Goal: Share content: Share content

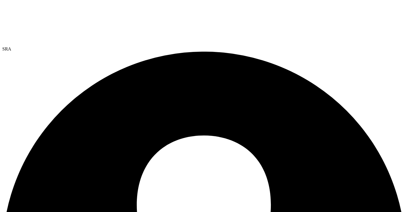
select select "USEast"
select select "USD"
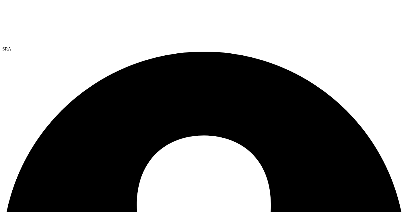
radio input "true"
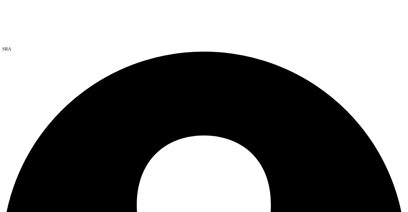
radio input "true"
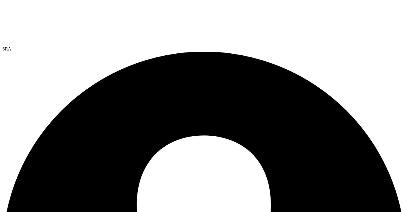
radio input "true"
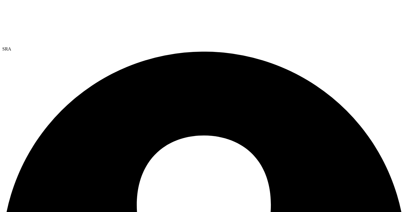
radio input "true"
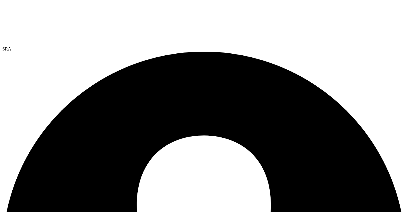
radio input "true"
drag, startPoint x: 138, startPoint y: 67, endPoint x: 120, endPoint y: 73, distance: 18.8
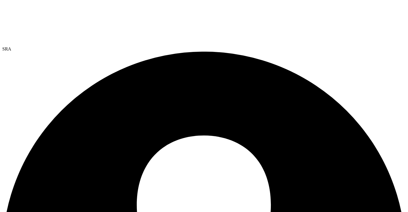
radio input "true"
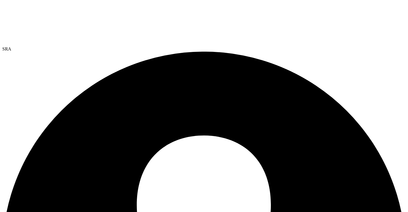
radio input "true"
radio input "false"
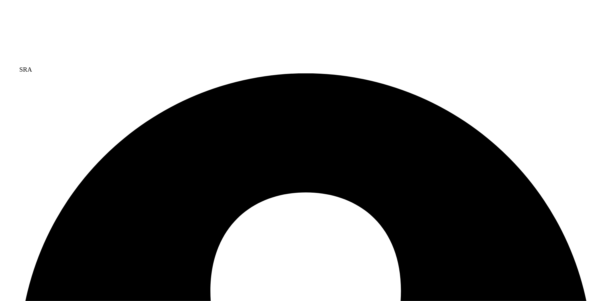
scroll to position [0, 0]
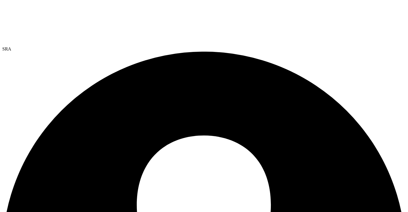
select select "USEast"
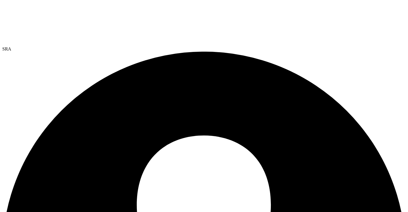
select select "USEast"
select select "USD"
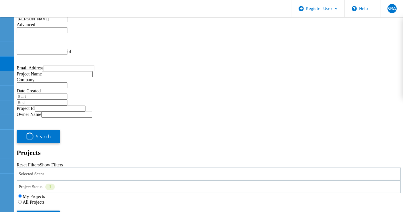
type input "1"
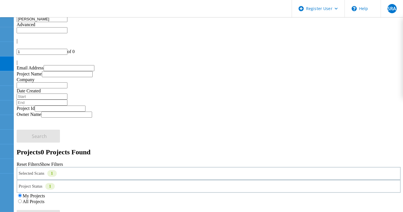
click at [109, 167] on div "Selected Scans 1" at bounding box center [209, 173] width 384 height 13
click at [41, 195] on div "Optical Prime" at bounding box center [208, 199] width 377 height 9
click at [44, 197] on label "Optical Prime" at bounding box center [49, 199] width 26 height 5
click at [35, 197] on input "Optical Prime" at bounding box center [33, 199] width 4 height 4
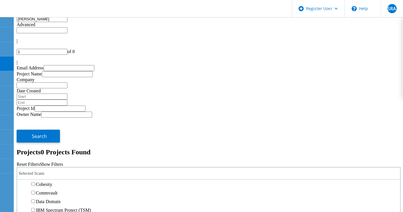
scroll to position [255, 0]
click at [43, 130] on label "Pure" at bounding box center [40, 132] width 8 height 5
click at [35, 130] on input "Pure" at bounding box center [33, 132] width 4 height 4
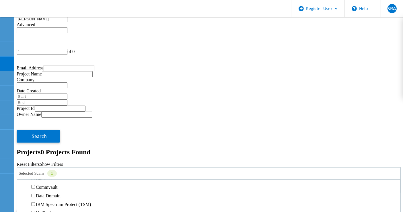
click at [45, 121] on label "3PAR" at bounding box center [41, 123] width 11 height 5
click at [35, 121] on input "3PAR" at bounding box center [33, 123] width 4 height 4
click at [60, 210] on button "Search" at bounding box center [38, 216] width 43 height 13
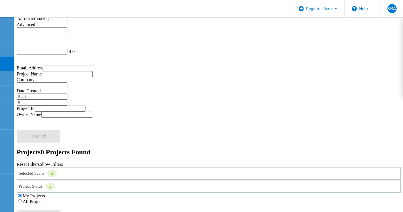
drag, startPoint x: 83, startPoint y: 29, endPoint x: 0, endPoint y: 25, distance: 82.7
type input "G"
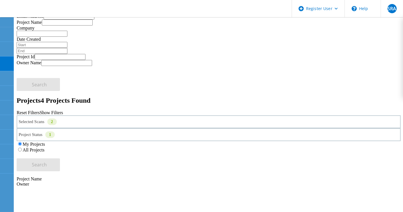
drag, startPoint x: 69, startPoint y: 165, endPoint x: 79, endPoint y: 181, distance: 19.5
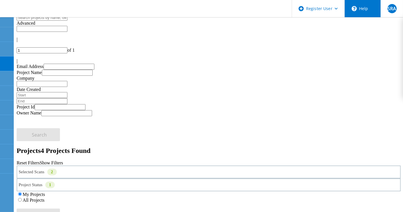
scroll to position [0, 0]
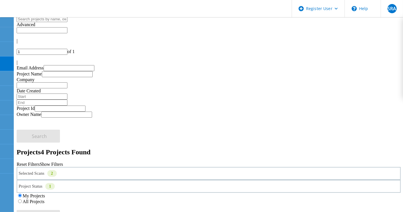
click at [57, 170] on div "2" at bounding box center [51, 173] width 9 height 7
click at [44, 199] on label "All Projects" at bounding box center [34, 201] width 22 height 5
click at [22, 199] on input "All Projects" at bounding box center [20, 201] width 4 height 4
click at [60, 210] on button "Search" at bounding box center [38, 216] width 43 height 13
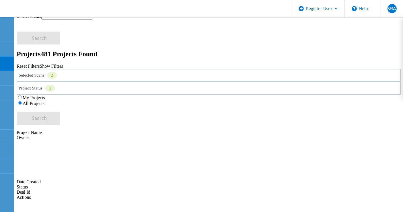
scroll to position [97, 0]
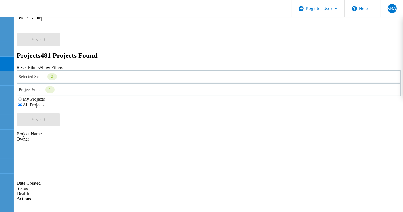
type input "2"
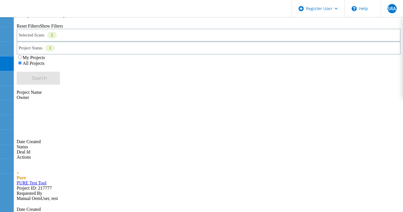
scroll to position [128, 0]
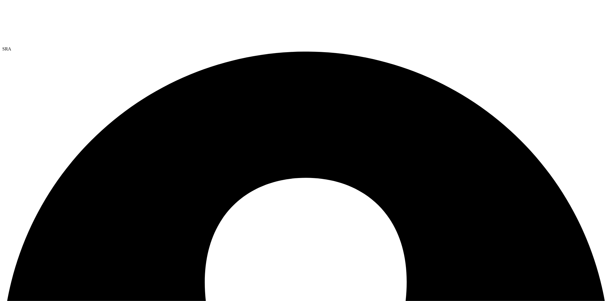
select select "USEast"
select select "USD"
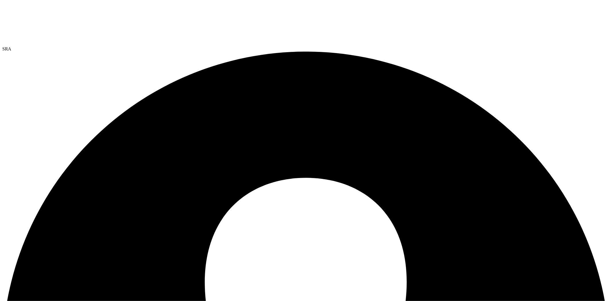
click at [11, 46] on span "SRA" at bounding box center [6, 48] width 9 height 5
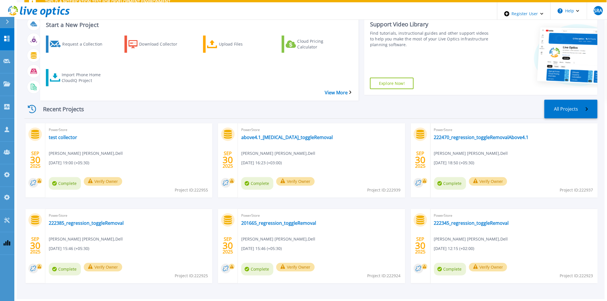
scroll to position [41, 0]
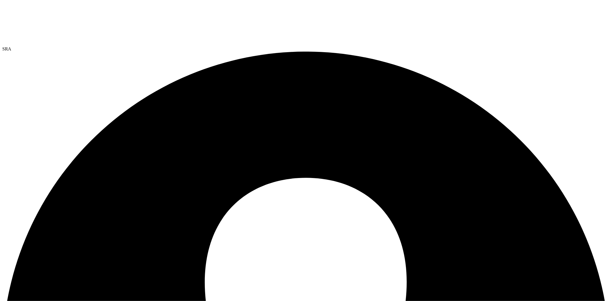
select select "USEast"
select select "USD"
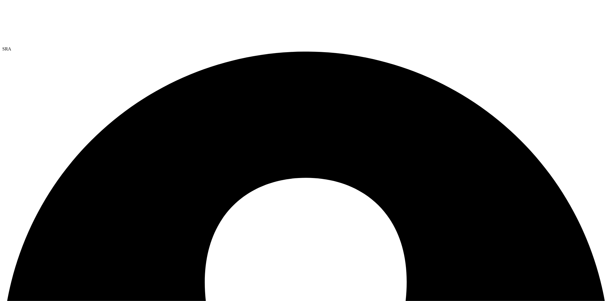
drag, startPoint x: 241, startPoint y: 89, endPoint x: 272, endPoint y: 91, distance: 31.0
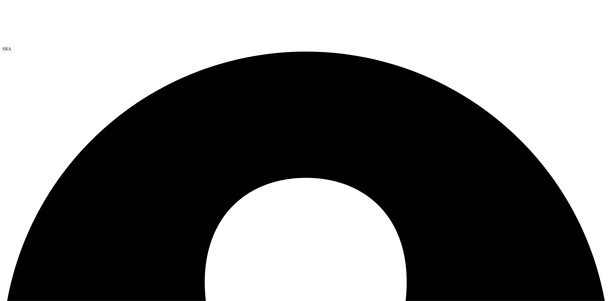
drag, startPoint x: 248, startPoint y: 56, endPoint x: 299, endPoint y: 56, distance: 51.3
drag, startPoint x: 263, startPoint y: 62, endPoint x: 323, endPoint y: 62, distance: 59.9
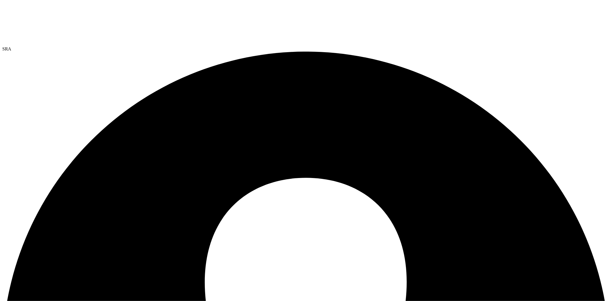
drag, startPoint x: 285, startPoint y: 75, endPoint x: 313, endPoint y: 78, distance: 28.2
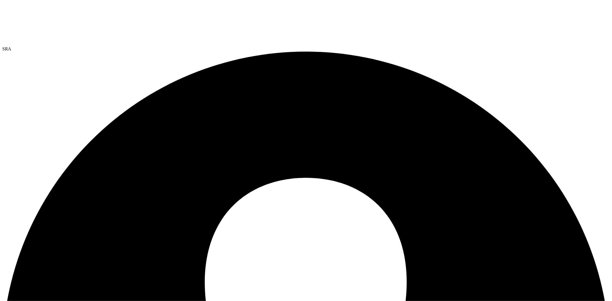
paste input "[EMAIL_ADDRESS][DOMAIN_NAME]"
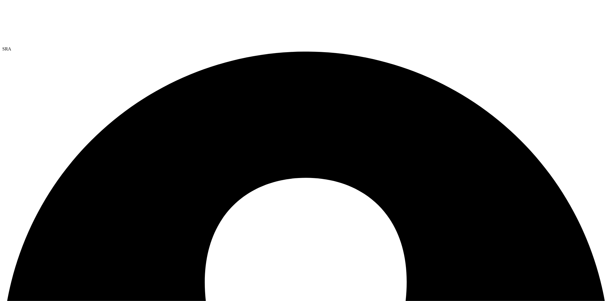
type input "[EMAIL_ADDRESS][DOMAIN_NAME]"
paste input "manual_delladmin_shared@liveoptics.com"
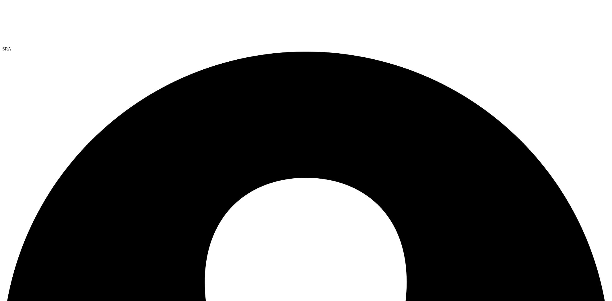
type input "manual_delladmin_shared@liveoptics.com"
paste input "manual_partnerteamadmin_shared@liveoptics.com"
type input "manual_partnerteamadmin_shared@liveoptics.com"
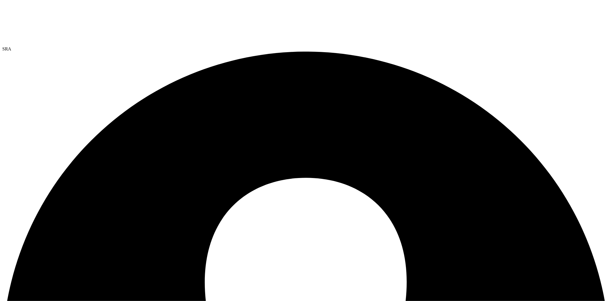
click at [0, 0] on link "Share" at bounding box center [0, 0] width 0 height 0
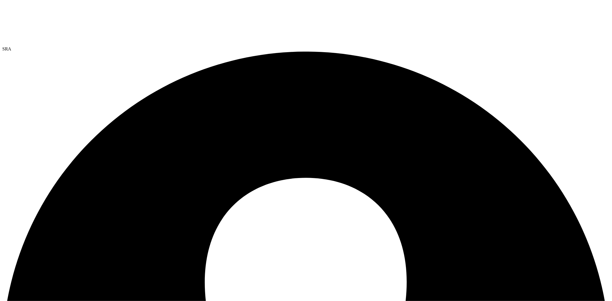
paste input "manual_enduser_shared@liveoptics.com"
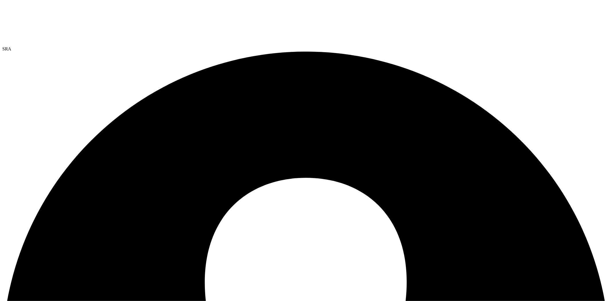
paste input "oem"
type input "manual_oemuser_shared@liveoptics.com"
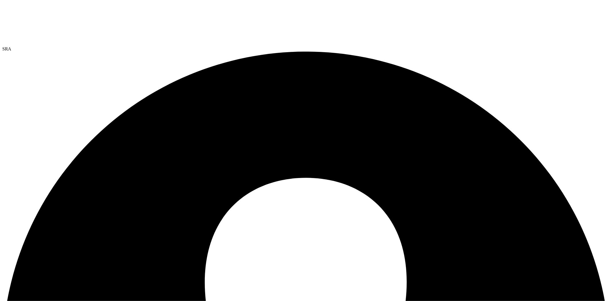
paste input "manual_oemenduser_shared@liveoptics.com"
type input "manual_oemenduser_shared@liveoptics.com"
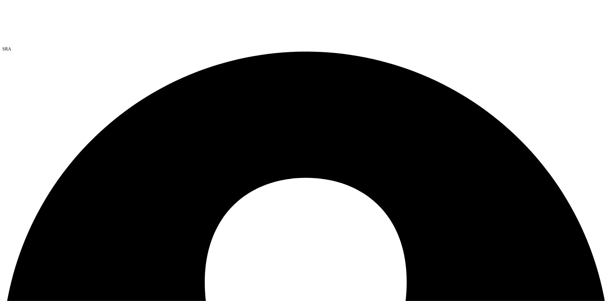
paste input "manual_oemteamadmin_shared@liveoptics.com"
type input "manual_oemteamadmin_shared@liveoptics.com"
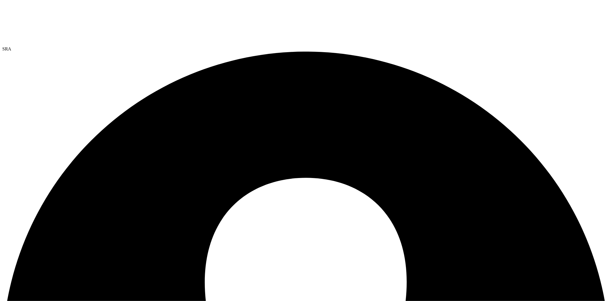
paste input "manual_oemteammember_shared@liveoptics.com"
type input "manual_oemteammember_shared@liveoptics.com"
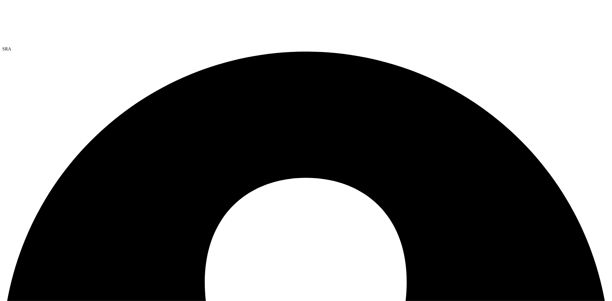
click at [606, 46] on div "SRA" at bounding box center [305, 48] width 607 height 5
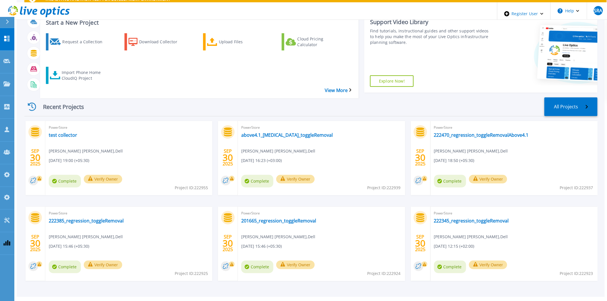
scroll to position [41, 0]
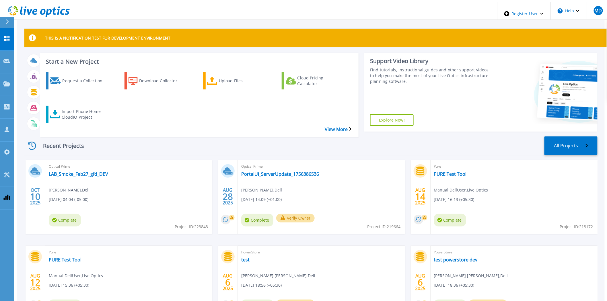
click at [58, 165] on div "Optical Prime LAB_Smoke_Feb27_gfd_DEV Gerry Dunn , Dell 10/10/2025, 04:04 (-05:…" at bounding box center [128, 197] width 167 height 74
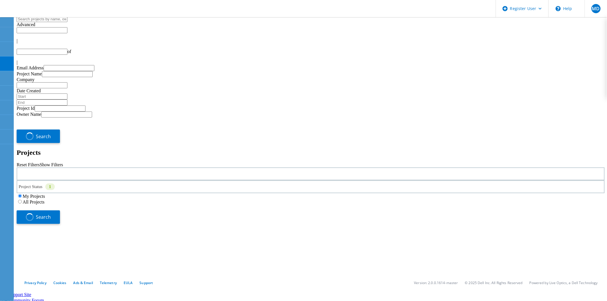
type input "1"
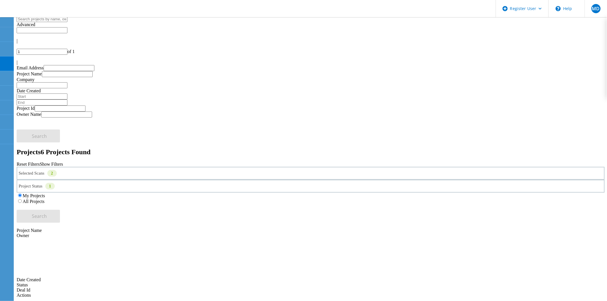
click at [142, 167] on div "Selected Scans 2" at bounding box center [311, 173] width 588 height 13
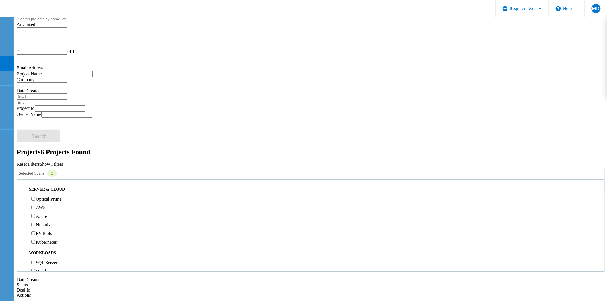
click at [48, 197] on label "Optical Prime" at bounding box center [49, 199] width 26 height 5
click at [35, 197] on input "Optical Prime" at bounding box center [33, 199] width 4 height 4
click at [60, 210] on button "Search" at bounding box center [38, 216] width 43 height 13
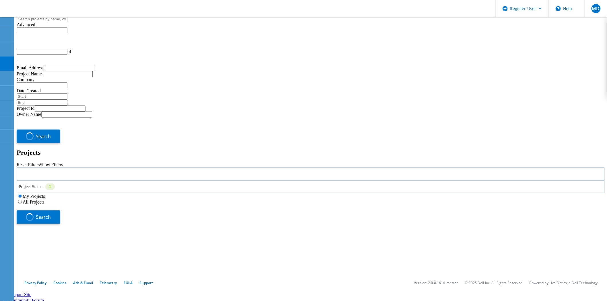
type input "1"
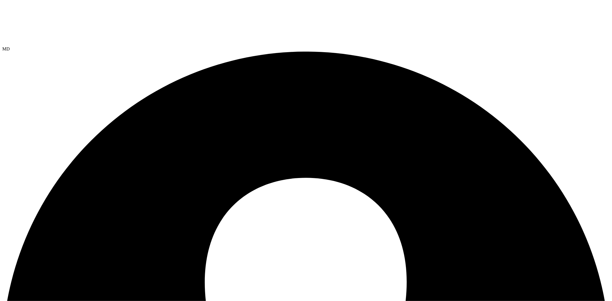
select select "USD"
click at [10, 46] on span "MD" at bounding box center [5, 48] width 7 height 5
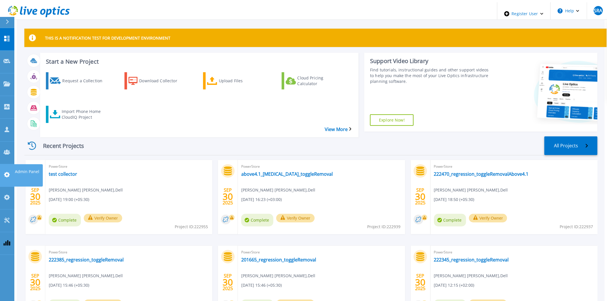
click at [9, 172] on div at bounding box center [6, 175] width 7 height 7
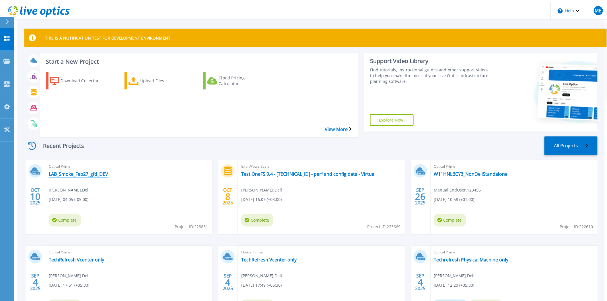
click at [81, 171] on link "LAB_Smoke_Feb27_gfd_DEV" at bounding box center [78, 174] width 59 height 6
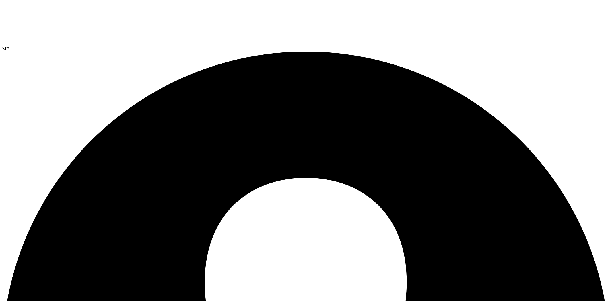
select select "USD"
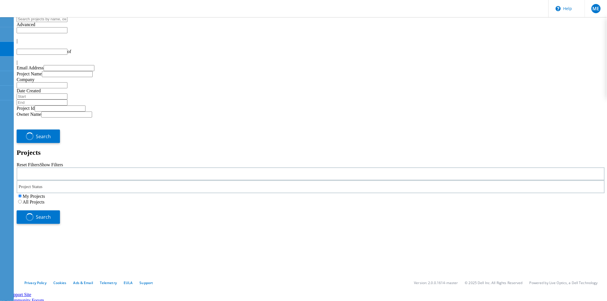
type input "1"
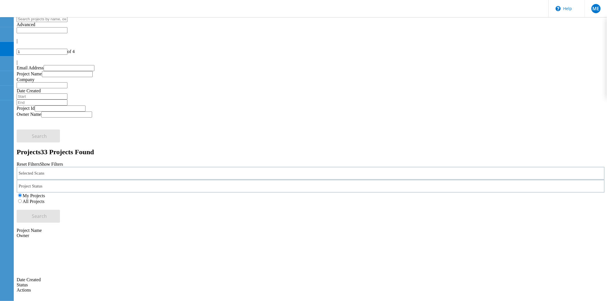
click at [90, 167] on div "Selected Scans" at bounding box center [311, 173] width 588 height 13
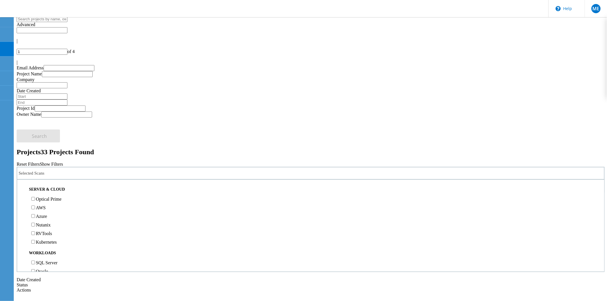
click at [50, 197] on label "Optical Prime" at bounding box center [49, 199] width 26 height 5
click at [35, 197] on input "Optical Prime" at bounding box center [33, 199] width 4 height 4
click at [44, 199] on label "All Projects" at bounding box center [34, 201] width 22 height 5
click at [22, 199] on input "All Projects" at bounding box center [20, 201] width 4 height 4
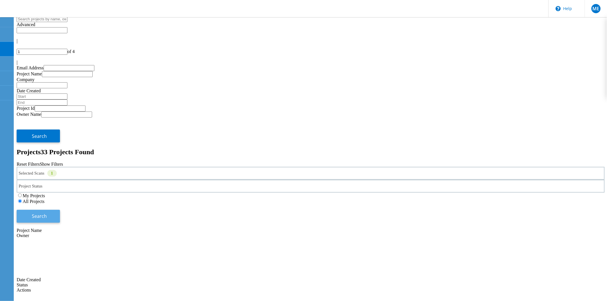
click at [60, 210] on button "Search" at bounding box center [38, 216] width 43 height 13
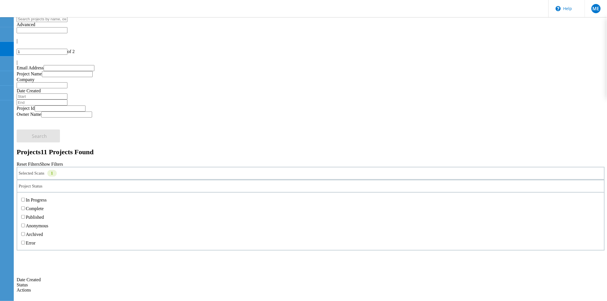
click at [325, 180] on div "Project Status" at bounding box center [311, 186] width 588 height 13
click at [44, 206] on label "Complete" at bounding box center [35, 208] width 18 height 5
click at [25, 207] on input "Complete" at bounding box center [23, 209] width 4 height 4
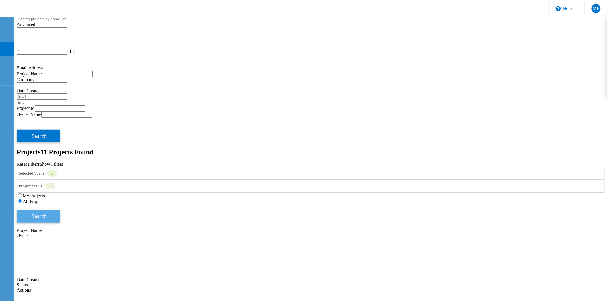
click at [47, 213] on span "Search" at bounding box center [39, 216] width 15 height 6
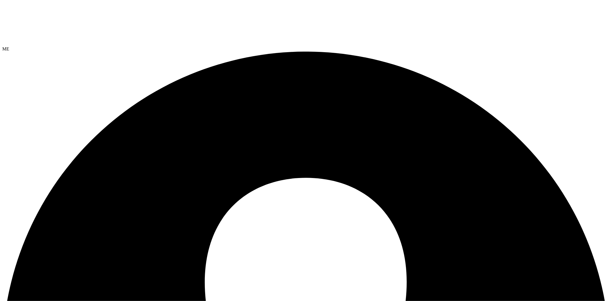
select select "USD"
click at [9, 46] on span "ME" at bounding box center [5, 48] width 7 height 5
select select "USD"
click at [9, 46] on span "ME" at bounding box center [5, 48] width 7 height 5
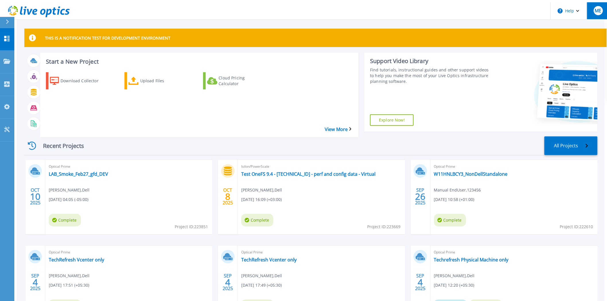
click at [590, 7] on button "ME" at bounding box center [598, 10] width 22 height 17
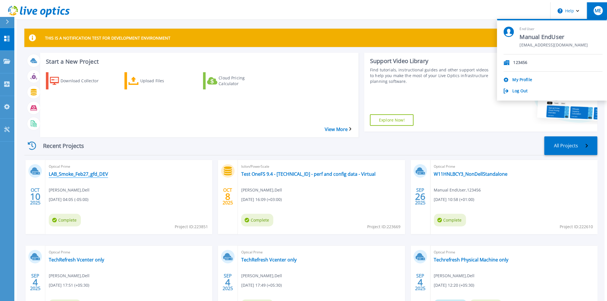
click at [58, 171] on link "LAB_Smoke_Feb27_gfd_DEV" at bounding box center [78, 174] width 59 height 6
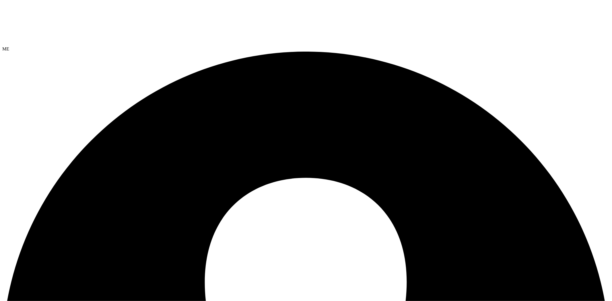
select select "USD"
click at [607, 46] on div "ME" at bounding box center [305, 48] width 607 height 5
select select "USD"
click at [236, 46] on div "MO" at bounding box center [305, 48] width 607 height 5
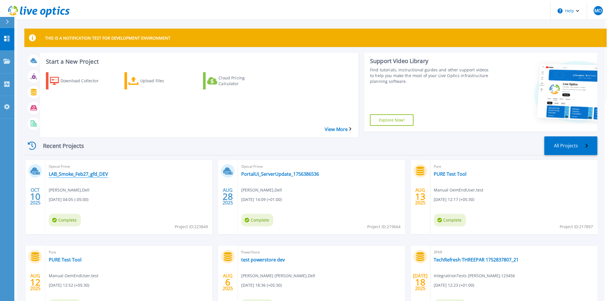
click at [88, 171] on link "LAB_Smoke_Feb27_gfd_DEV" at bounding box center [78, 174] width 59 height 6
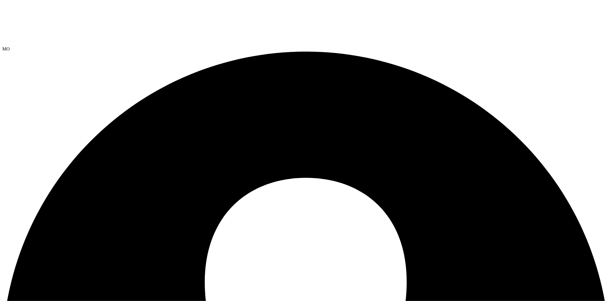
select select "USD"
click at [595, 46] on div "MO" at bounding box center [305, 48] width 607 height 5
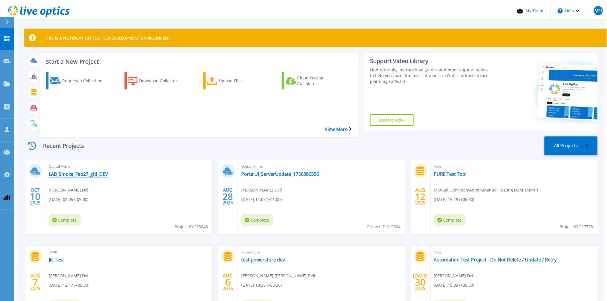
click at [82, 171] on link "LAB_Smoke_Feb27_gfd_DEV" at bounding box center [78, 174] width 59 height 6
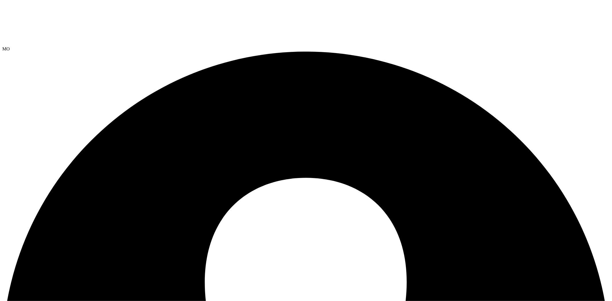
select select "USD"
click at [605, 46] on div "MO" at bounding box center [305, 48] width 607 height 5
click at [609, 46] on div "MO" at bounding box center [305, 48] width 607 height 5
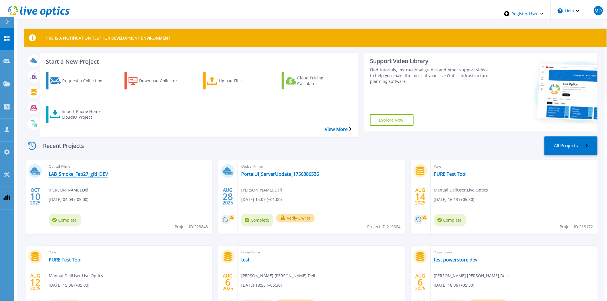
click at [55, 171] on link "LAB_Smoke_Feb27_gfd_DEV" at bounding box center [78, 174] width 59 height 6
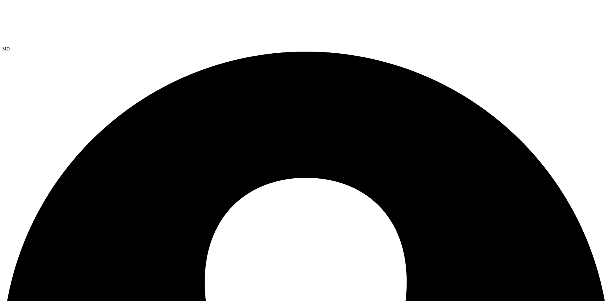
select select "USD"
click at [609, 46] on div "MD" at bounding box center [305, 48] width 607 height 5
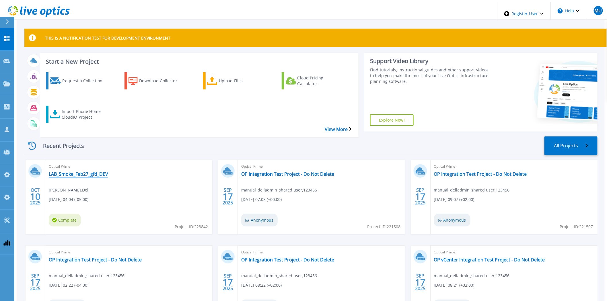
click at [98, 171] on link "LAB_Smoke_Feb27_gfd_DEV" at bounding box center [78, 174] width 59 height 6
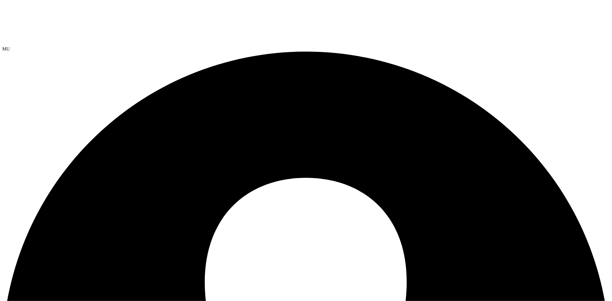
click at [10, 46] on span "MU" at bounding box center [5, 48] width 7 height 5
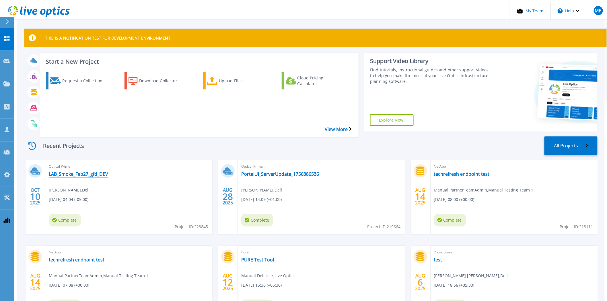
click at [70, 171] on link "LAB_Smoke_Feb27_gfd_DEV" at bounding box center [78, 174] width 59 height 6
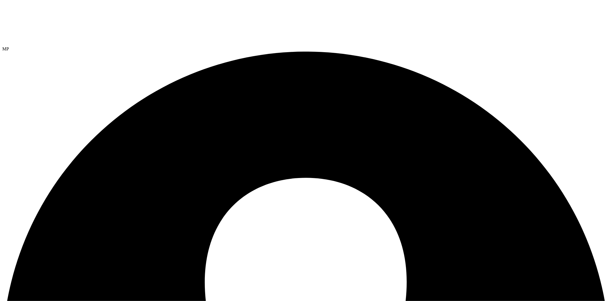
click at [595, 46] on div "MP" at bounding box center [305, 48] width 607 height 5
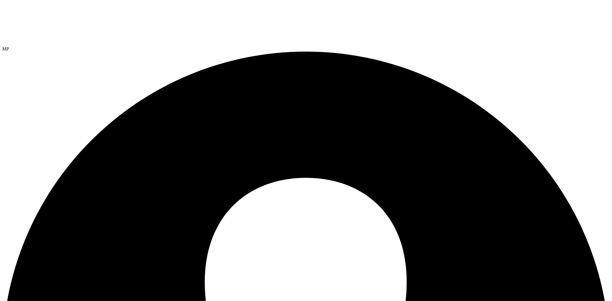
radio input "true"
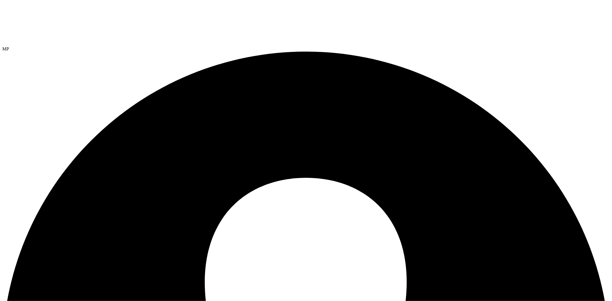
radio input "true"
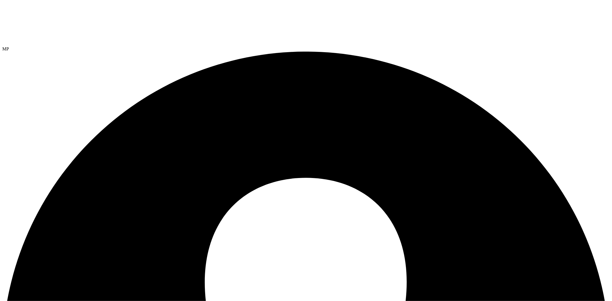
radio input "true"
radio input "false"
radio input "true"
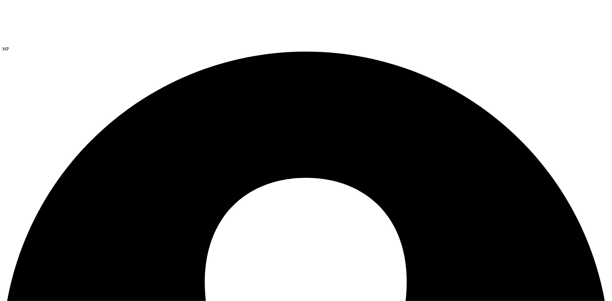
radio input "false"
radio input "true"
radio input "false"
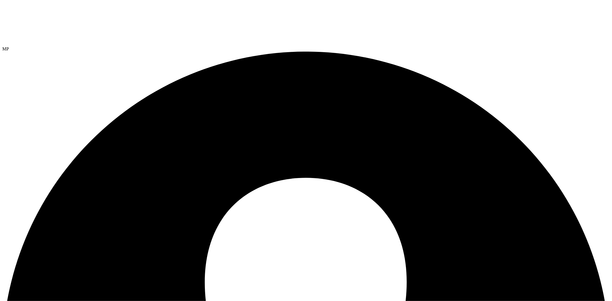
radio input "true"
radio input "false"
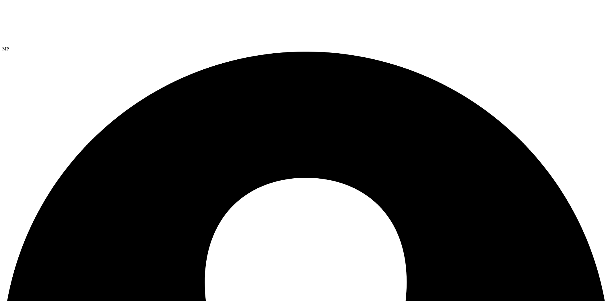
radio input "true"
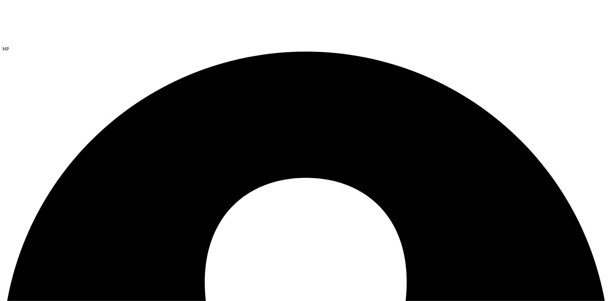
radio input "false"
radio input "true"
radio input "false"
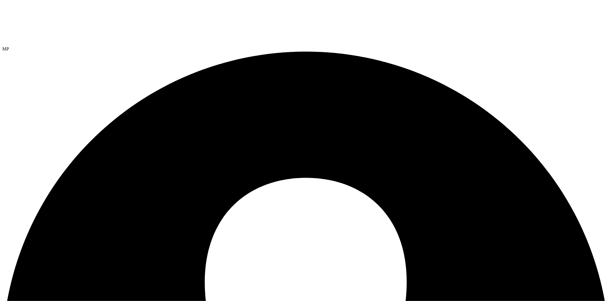
click at [9, 46] on span "MP" at bounding box center [5, 48] width 7 height 5
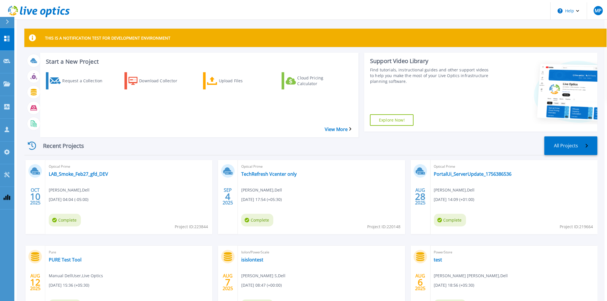
click at [197, 224] on span "Project ID: 223844" at bounding box center [191, 227] width 33 height 6
click at [198, 224] on span "Project ID: 223844" at bounding box center [191, 227] width 33 height 6
click at [199, 224] on span "Project ID: 223844" at bounding box center [191, 227] width 33 height 6
copy span "223844"
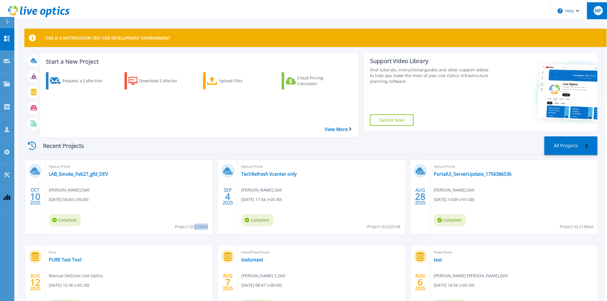
click at [599, 8] on span "MP" at bounding box center [598, 10] width 7 height 5
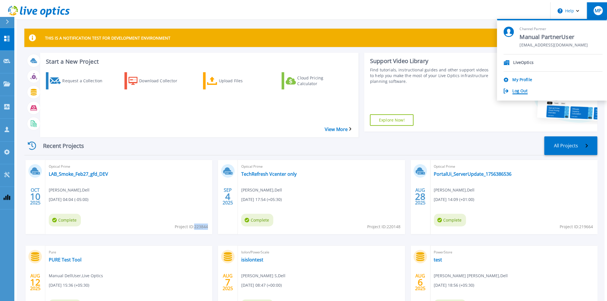
click at [528, 89] on link "Log Out" at bounding box center [520, 91] width 15 height 5
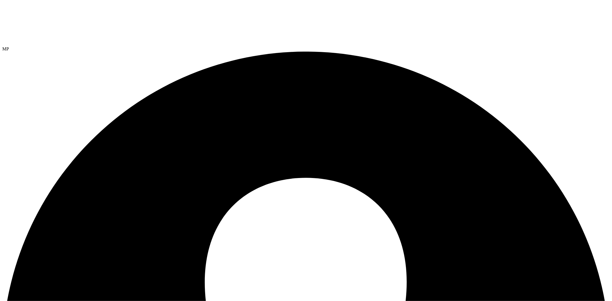
click at [607, 46] on div "MP" at bounding box center [305, 48] width 607 height 5
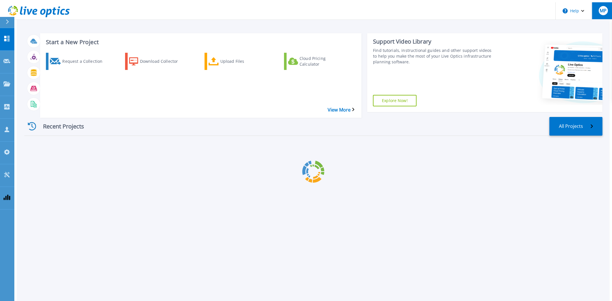
click at [599, 13] on div "MP" at bounding box center [603, 10] width 9 height 9
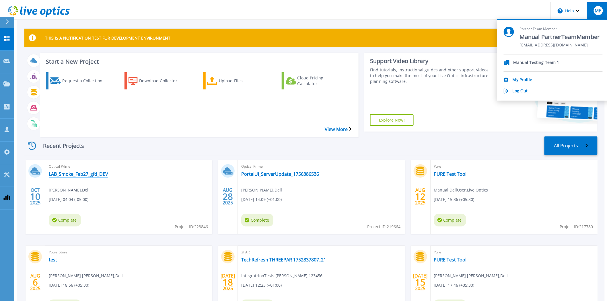
click at [64, 171] on link "LAB_Smoke_Feb27_gfd_DEV" at bounding box center [78, 174] width 59 height 6
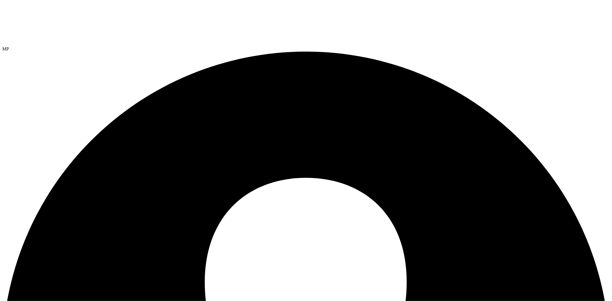
select select "USD"
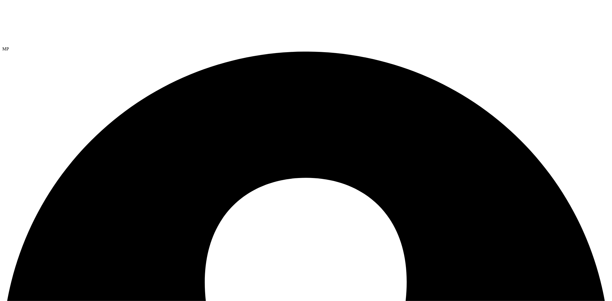
click at [9, 46] on span "MP" at bounding box center [5, 48] width 7 height 5
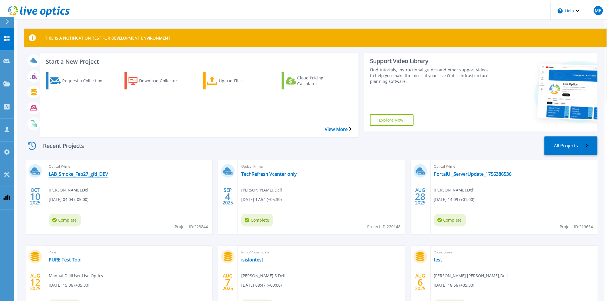
click at [64, 171] on link "LAB_Smoke_Feb27_gfd_DEV" at bounding box center [78, 174] width 59 height 6
click at [587, 5] on button "MP" at bounding box center [598, 10] width 22 height 17
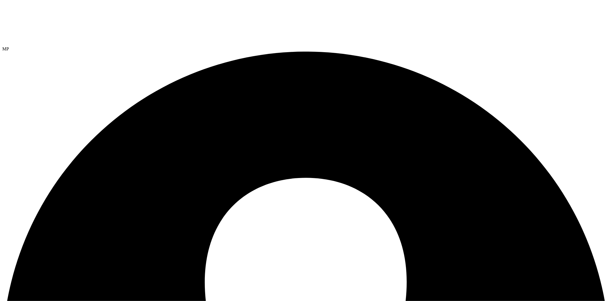
click at [606, 46] on div "MP" at bounding box center [305, 48] width 607 height 5
select select "USD"
select select "USEast"
